Goal: Information Seeking & Learning: Understand process/instructions

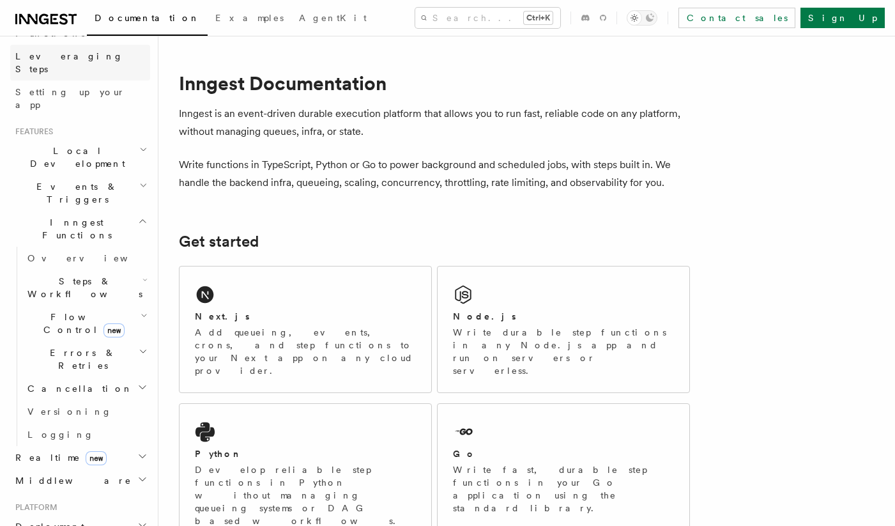
scroll to position [199, 0]
click at [68, 274] on span "Steps & Workflows" at bounding box center [82, 287] width 120 height 26
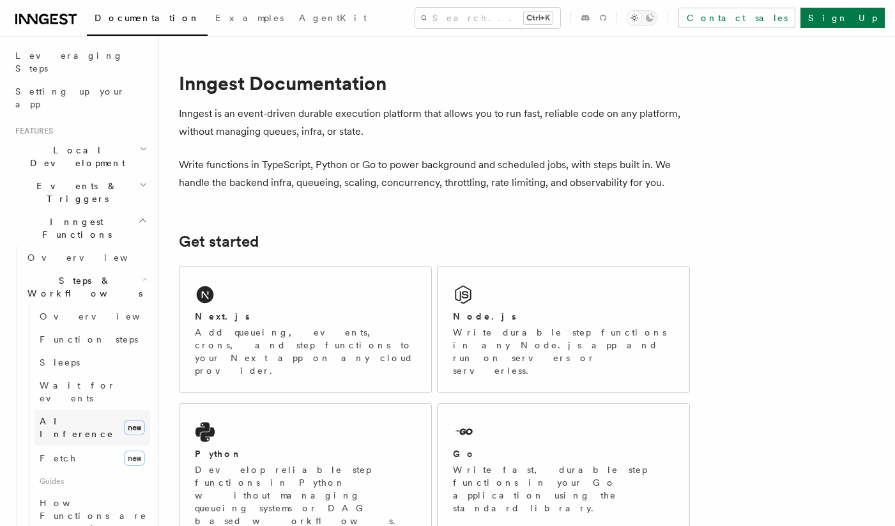
click at [54, 416] on span "AI Inference" at bounding box center [77, 427] width 74 height 23
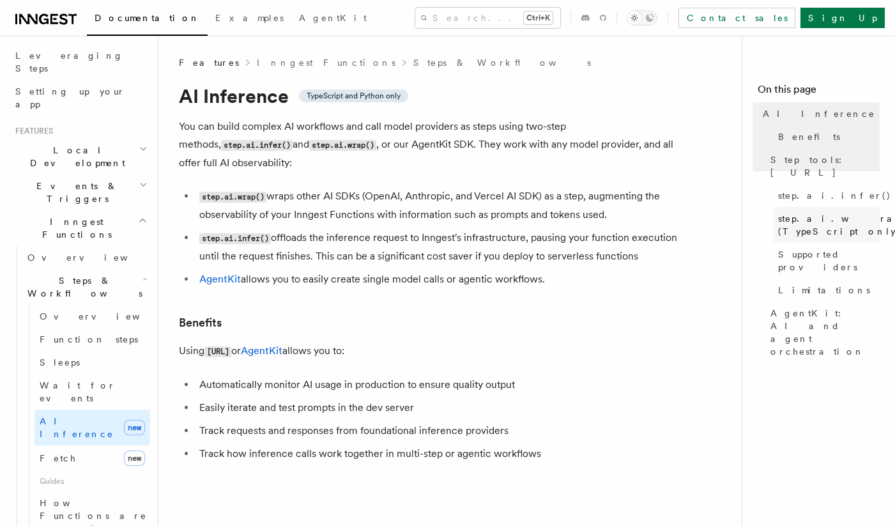
click at [801, 213] on span "step.ai.wrap() (TypeScript only)" at bounding box center [846, 225] width 137 height 26
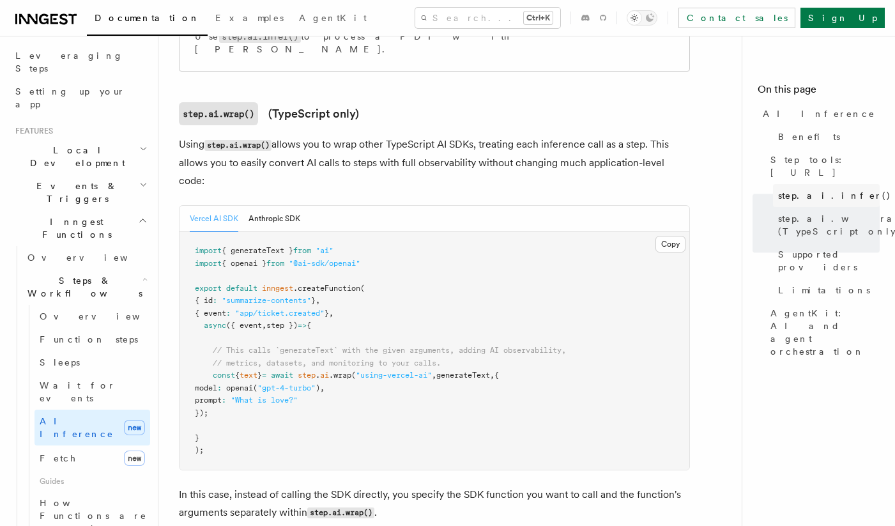
click at [802, 189] on span "step.ai.infer()" at bounding box center [834, 195] width 113 height 13
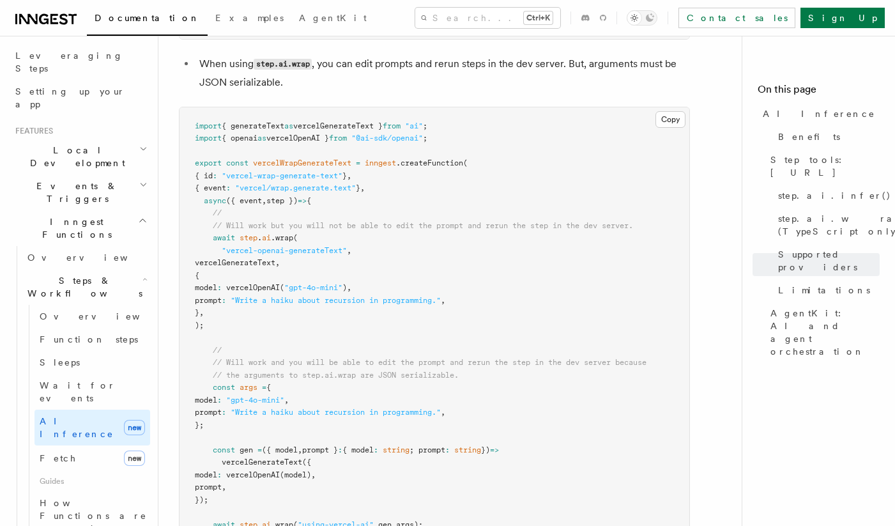
scroll to position [2493, 0]
click at [777, 209] on link "step.ai.wrap() (TypeScript only)" at bounding box center [826, 225] width 107 height 36
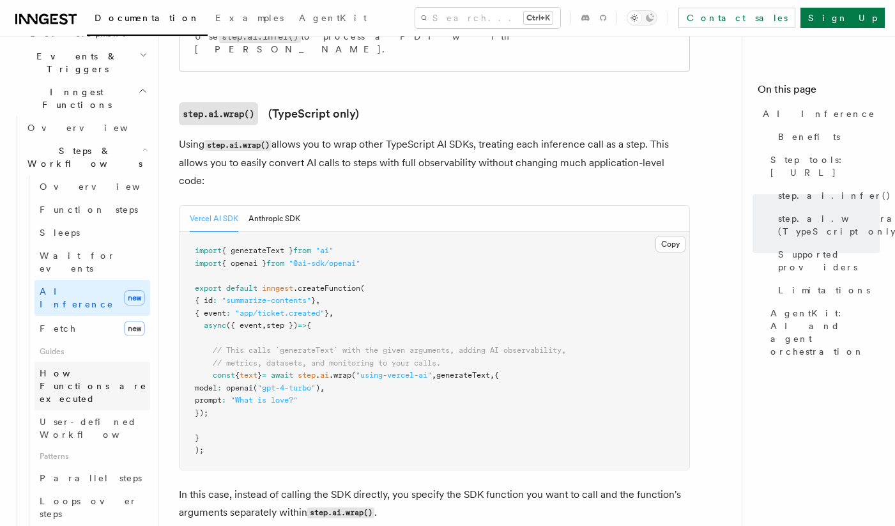
scroll to position [330, 0]
click at [76, 494] on span "Loops over steps" at bounding box center [89, 505] width 98 height 23
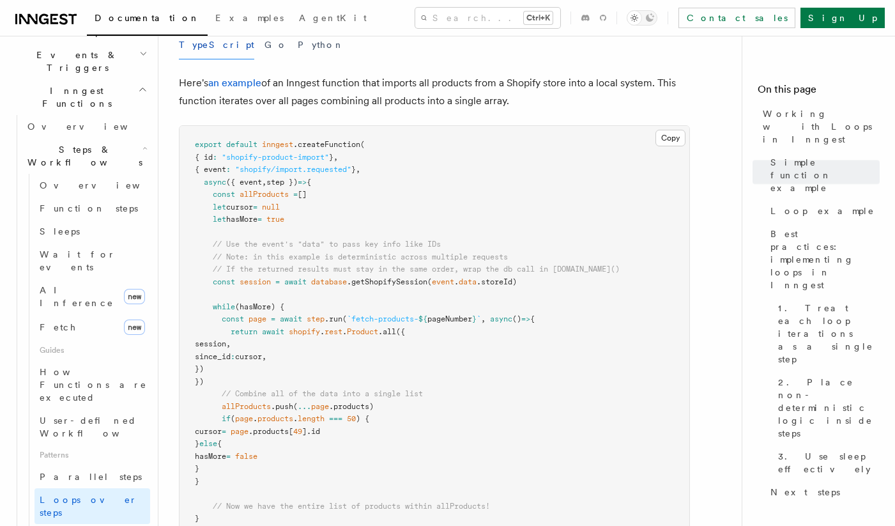
scroll to position [1241, 0]
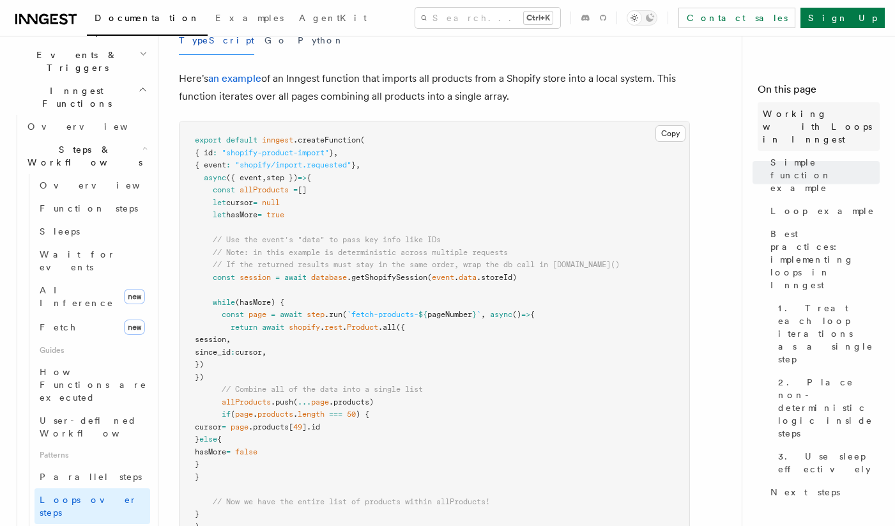
click at [781, 119] on span "Working with Loops in Inngest" at bounding box center [821, 126] width 117 height 38
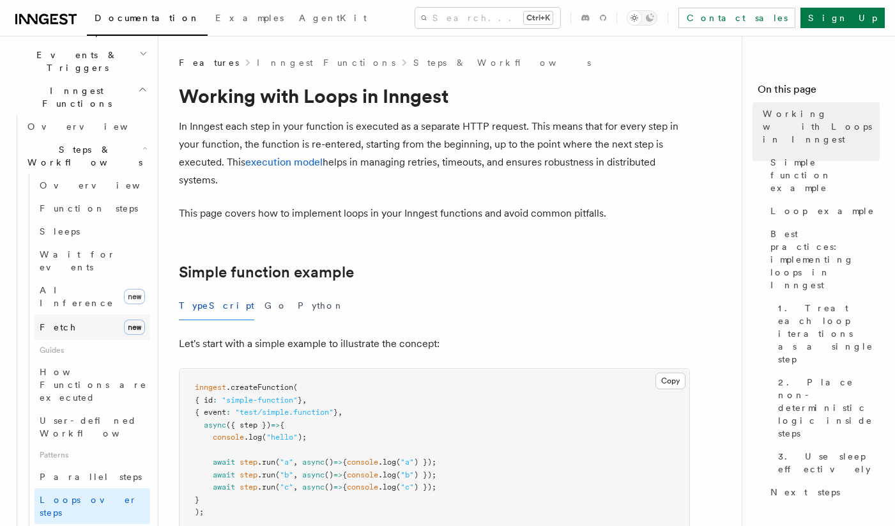
click at [69, 314] on link "Fetch new" at bounding box center [92, 327] width 116 height 26
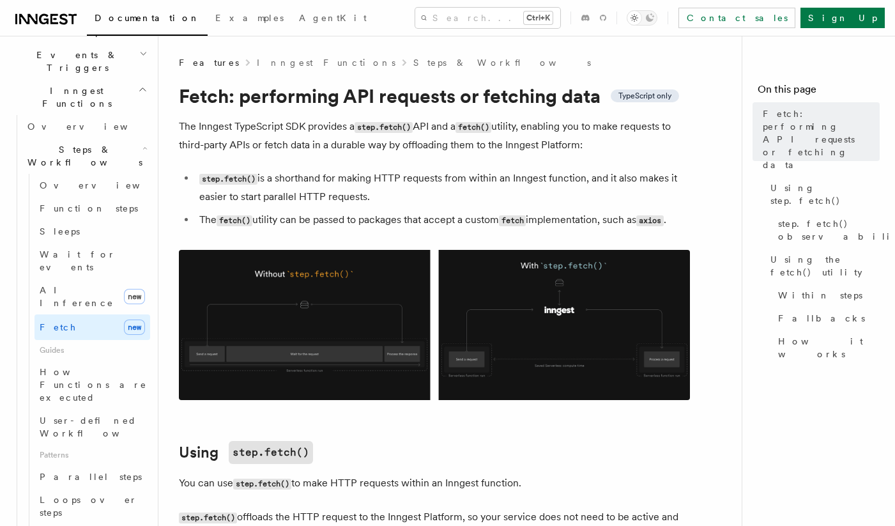
click at [248, 176] on code "step.fetch()" at bounding box center [228, 179] width 58 height 11
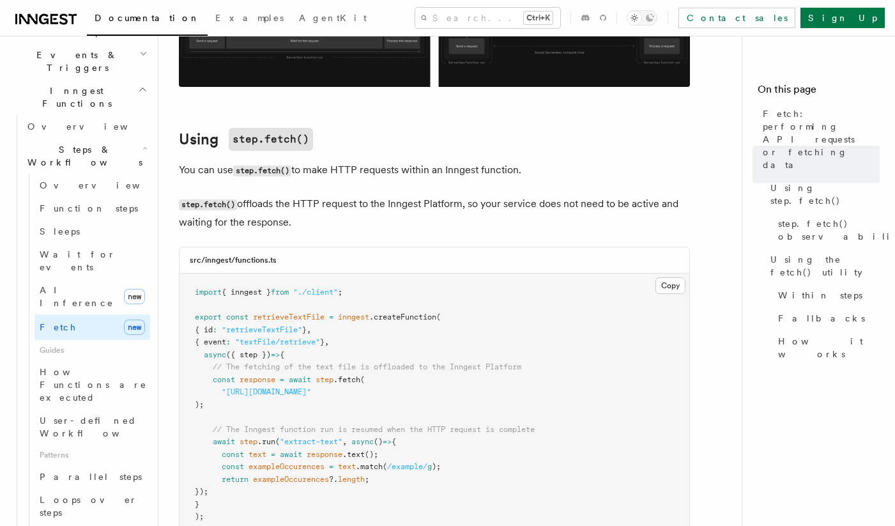
scroll to position [135, 0]
